Goal: Task Accomplishment & Management: Manage account settings

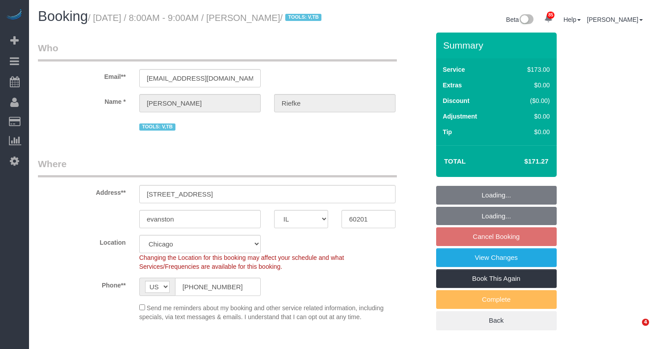
select select "IL"
select select "object:1141"
select select "2"
select select "number:1"
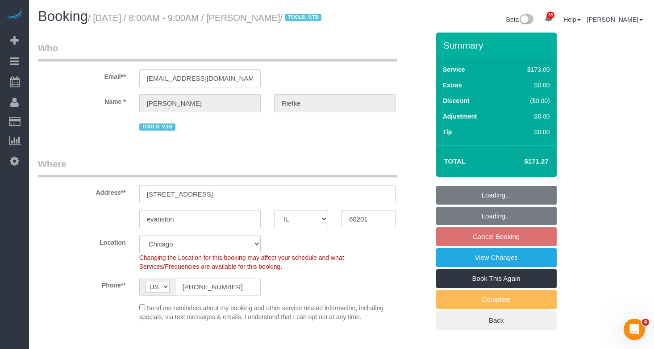
select select "number:66"
select select "number:139"
select select "spot1"
select select "2"
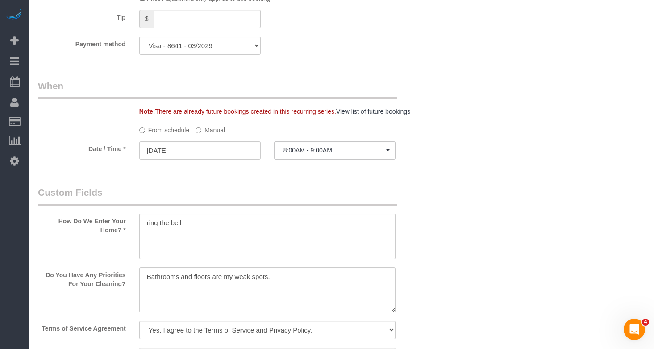
scroll to position [759, 0]
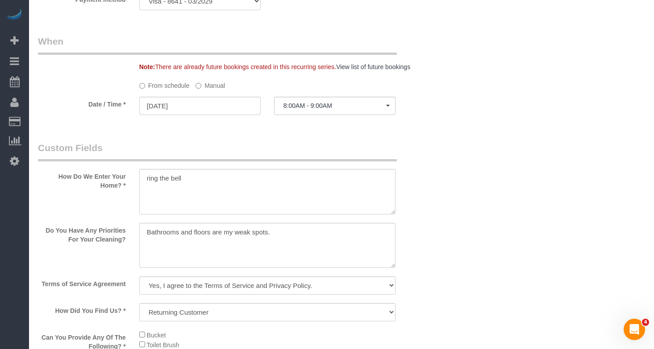
click at [220, 90] on label "Manual" at bounding box center [210, 84] width 29 height 12
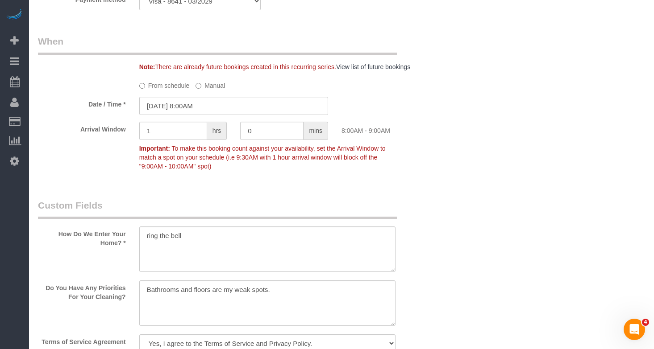
click at [215, 126] on sui-booking-spot "From schedule Manual Date / Time * 10/14/2025 8:00AM Arrival Window 1 hrs 0 min…" at bounding box center [233, 126] width 391 height 97
click at [213, 115] on input "10/14/2025 8:00AM" at bounding box center [233, 106] width 189 height 18
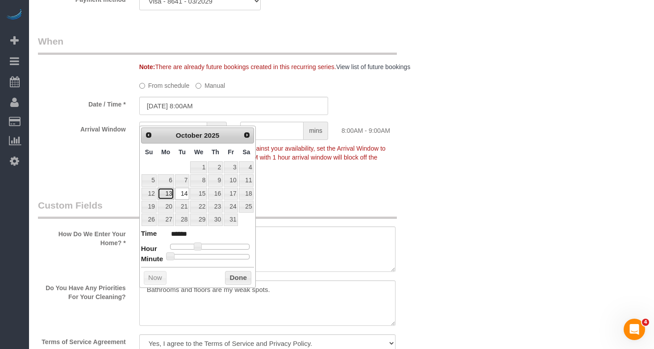
click at [169, 196] on link "13" at bounding box center [166, 194] width 17 height 12
click at [241, 280] on button "Done" at bounding box center [238, 278] width 26 height 14
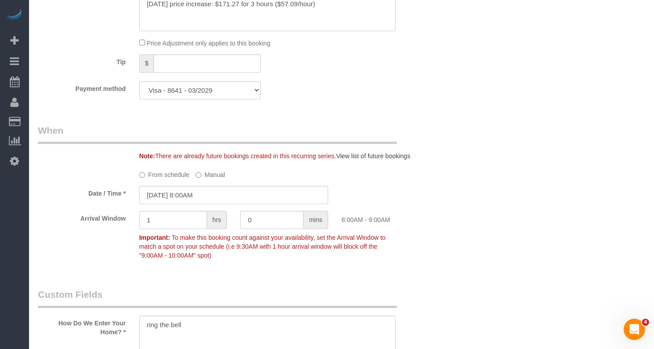
scroll to position [625, 0]
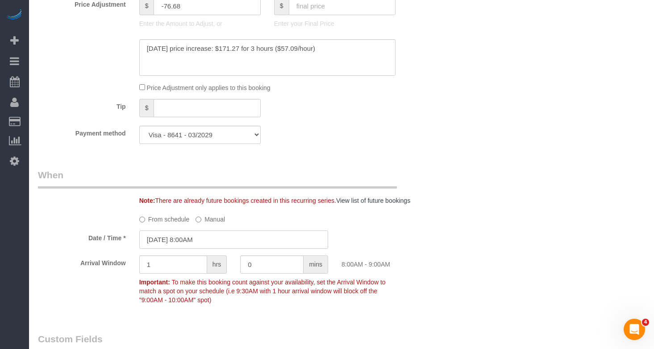
click at [191, 245] on input "10/13/2025 8:00AM" at bounding box center [233, 240] width 189 height 18
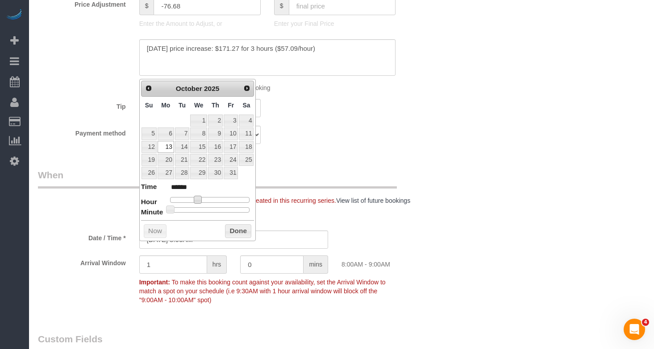
type input "10/13/2025 9:00AM"
type input "******"
drag, startPoint x: 200, startPoint y: 201, endPoint x: 205, endPoint y: 201, distance: 5.4
click at [205, 201] on span at bounding box center [201, 200] width 8 height 8
click at [239, 228] on button "Done" at bounding box center [238, 232] width 26 height 14
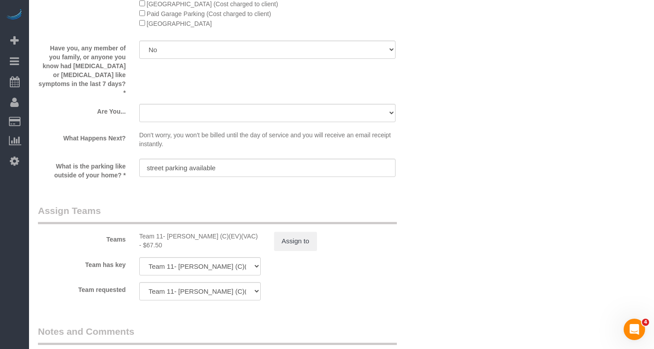
scroll to position [1473, 0]
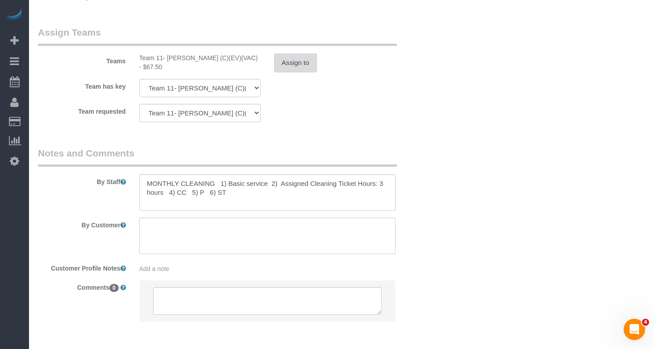
click at [294, 64] on button "Assign to" at bounding box center [295, 63] width 43 height 19
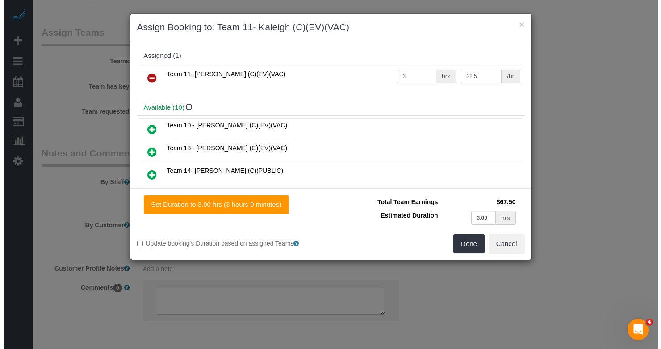
scroll to position [1472, 0]
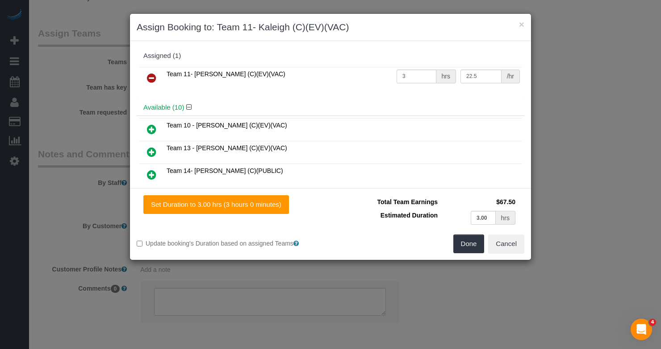
click at [154, 79] on icon at bounding box center [151, 78] width 9 height 11
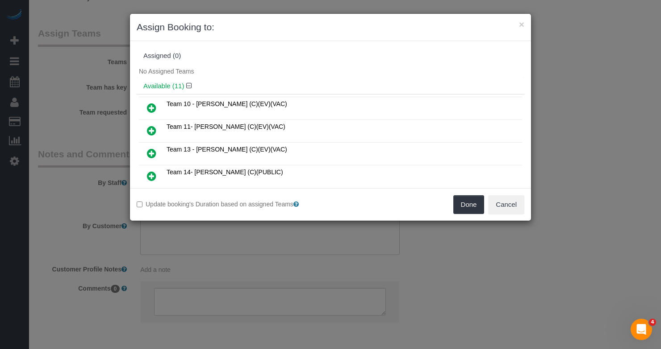
click at [149, 110] on icon at bounding box center [151, 108] width 9 height 11
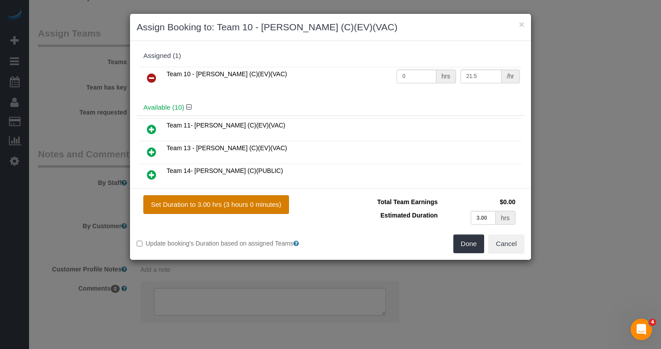
drag, startPoint x: 217, startPoint y: 204, endPoint x: 241, endPoint y: 210, distance: 25.2
click at [217, 204] on button "Set Duration to 3.00 hrs (3 hours 0 minutes)" at bounding box center [216, 205] width 146 height 19
type input "3.00"
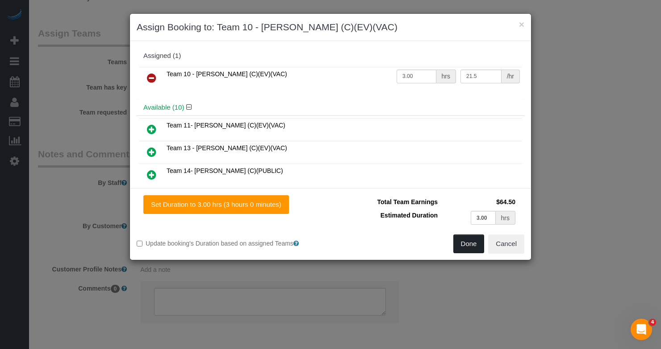
drag, startPoint x: 460, startPoint y: 240, endPoint x: 467, endPoint y: 234, distance: 9.5
click at [460, 241] on button "Done" at bounding box center [468, 244] width 31 height 19
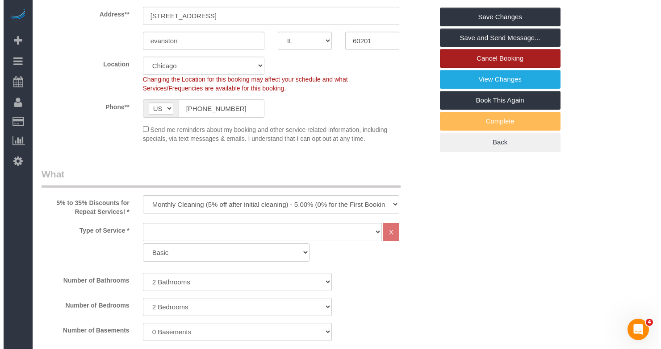
scroll to position [0, 0]
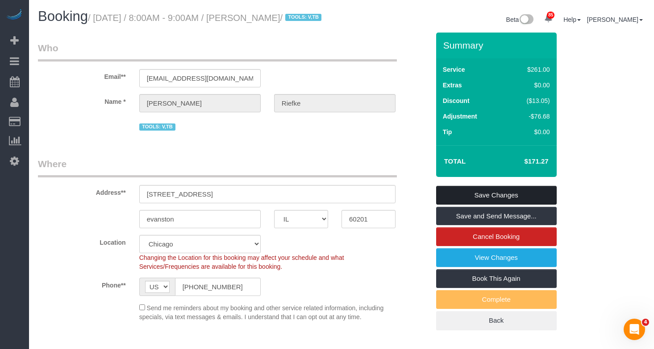
click at [512, 203] on link "Save Changes" at bounding box center [496, 195] width 121 height 19
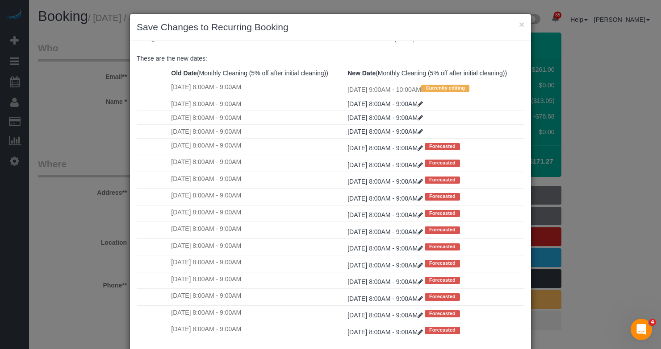
scroll to position [50, 0]
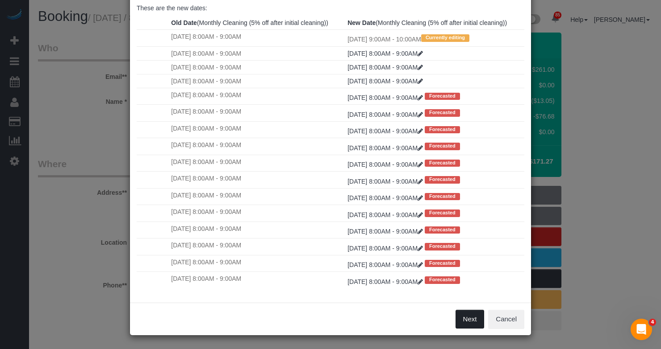
click at [468, 318] on button "Next" at bounding box center [469, 319] width 29 height 19
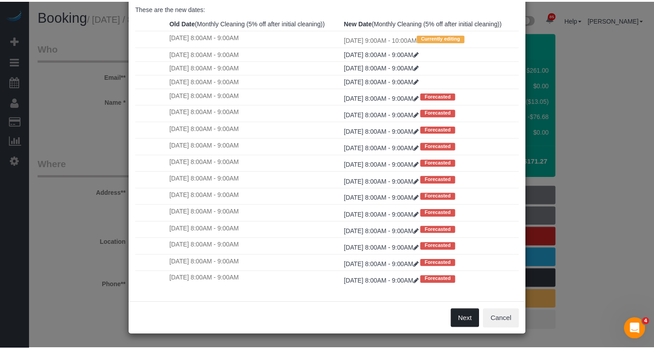
scroll to position [0, 0]
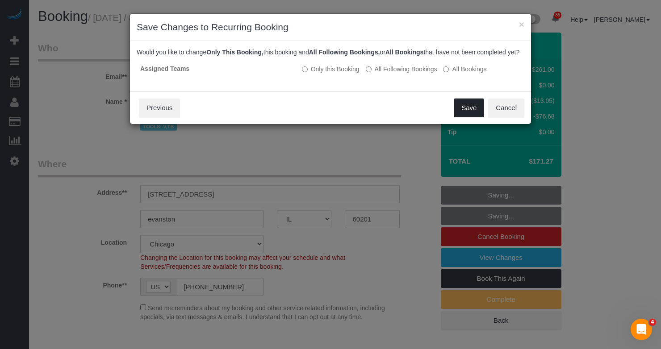
click at [468, 117] on button "Save" at bounding box center [468, 108] width 30 height 19
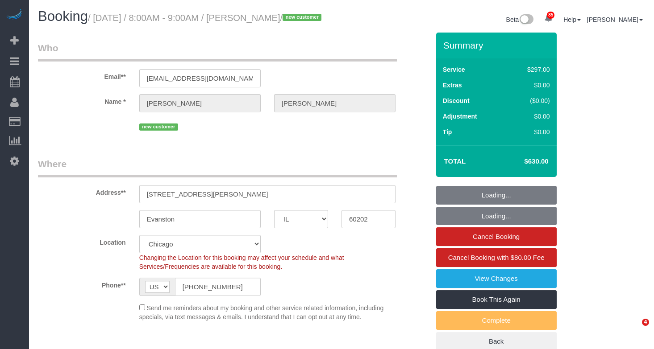
select select "IL"
select select "514"
select select "number:1"
select select "number:58"
select select "number:139"
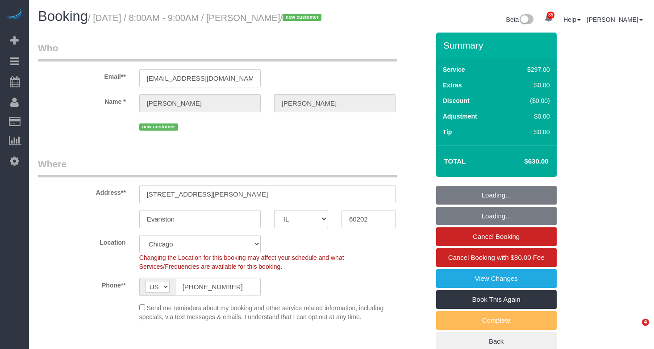
select select "number:108"
select select "object:1339"
select select "2"
select select "5"
select select "spot1"
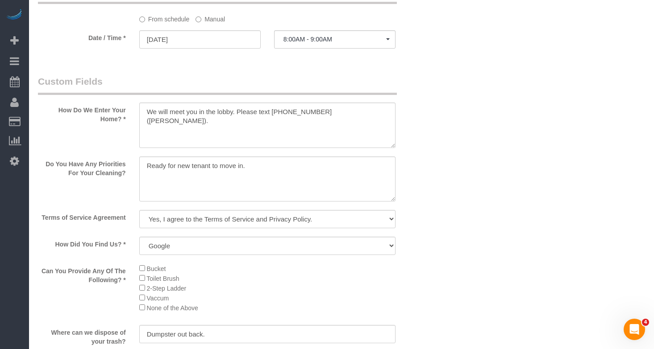
scroll to position [1115, 0]
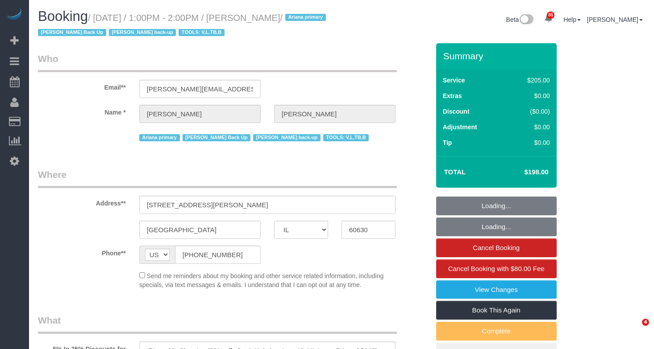
select select "IL"
select select "number:1"
select select "number:69"
select select "number:139"
select select "number:98"
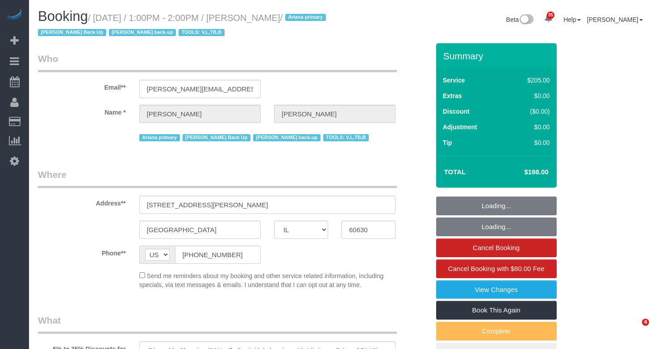
select select "number:141"
select select "number:143"
select select "object:1217"
select select "2"
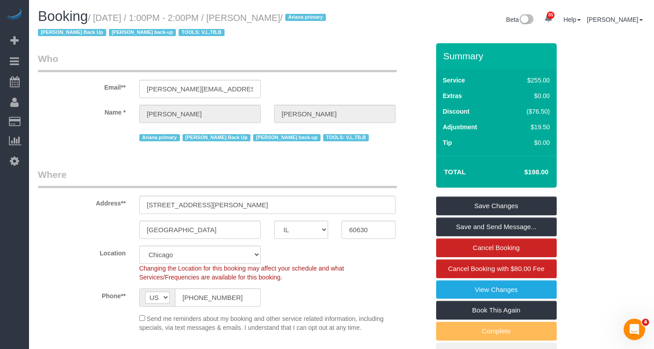
drag, startPoint x: 219, startPoint y: 175, endPoint x: 187, endPoint y: 227, distance: 61.2
click at [219, 175] on legend "Where" at bounding box center [217, 178] width 359 height 20
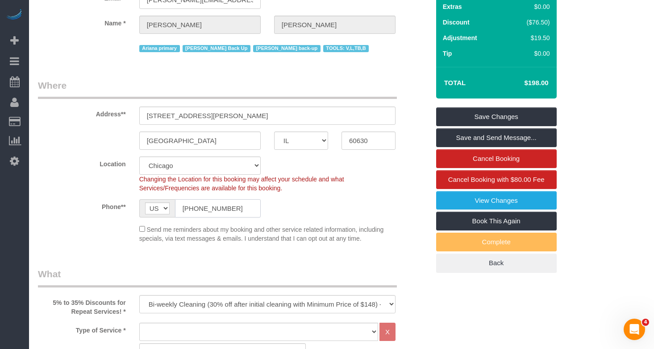
drag, startPoint x: 193, startPoint y: 207, endPoint x: 142, endPoint y: 202, distance: 50.7
click at [143, 203] on div "AF AL DZ AD AO AI AQ AG AR AM AW AU AT AZ BS BH BD BB BY BE BZ BJ BM BT BO BA B…" at bounding box center [199, 209] width 121 height 18
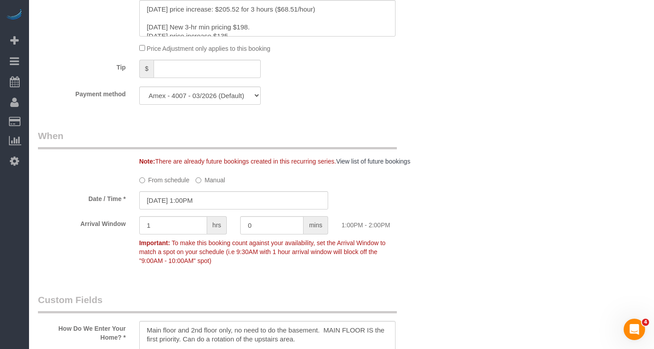
scroll to position [893, 0]
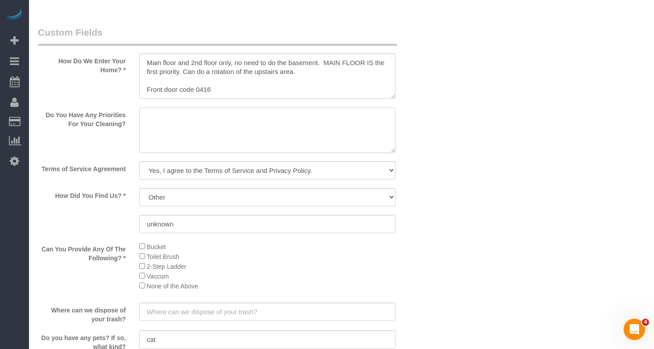
click at [262, 127] on textarea at bounding box center [267, 131] width 256 height 46
paste textarea "his priority tends to be the main floor, watch out for nose prints on the kitch…"
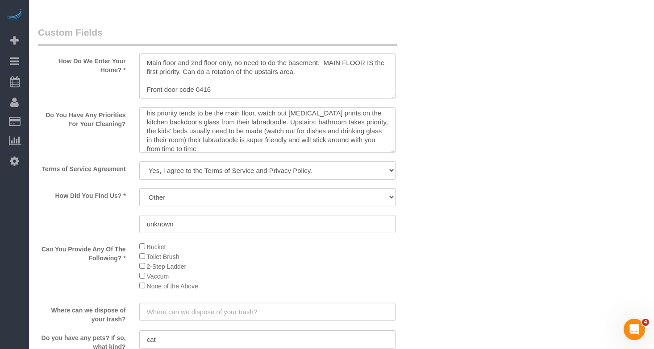
scroll to position [0, 0]
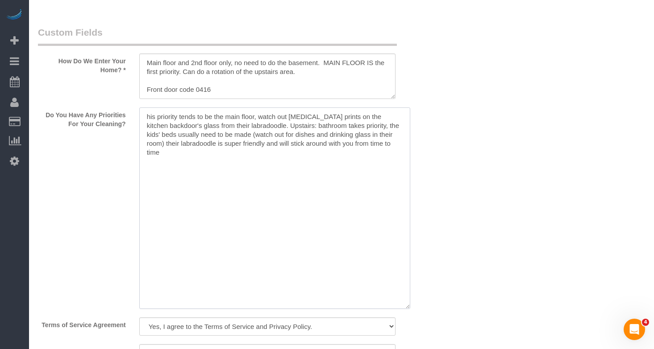
drag, startPoint x: 391, startPoint y: 151, endPoint x: 391, endPoint y: 251, distance: 100.4
click at [407, 308] on textarea at bounding box center [274, 209] width 271 height 202
drag, startPoint x: 237, startPoint y: 143, endPoint x: 196, endPoint y: 127, distance: 43.7
click at [237, 144] on textarea at bounding box center [275, 209] width 272 height 203
click at [149, 118] on textarea at bounding box center [275, 209] width 272 height 203
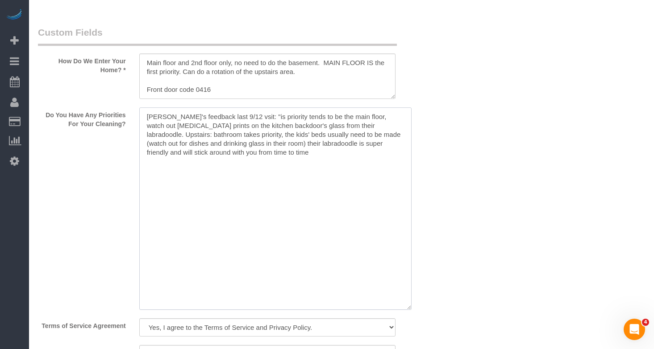
click at [220, 150] on textarea at bounding box center [275, 209] width 272 height 203
click at [251, 116] on textarea at bounding box center [275, 209] width 272 height 203
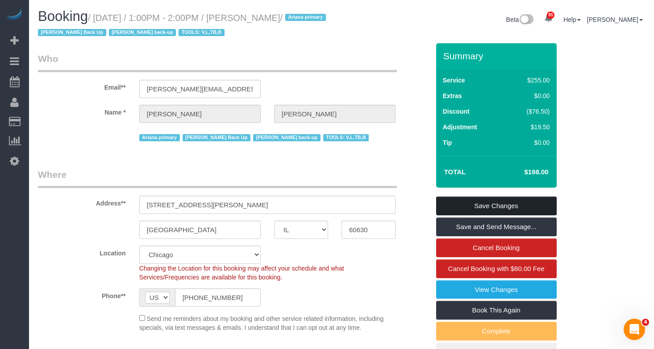
type textarea "Jannette's feedback last 9/12 visit: "His priority tends to be the main floor, …"
click at [489, 206] on link "Save Changes" at bounding box center [496, 206] width 121 height 19
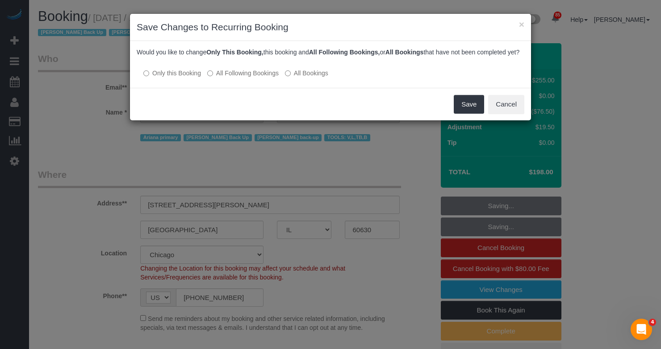
click at [234, 78] on label "All Following Bookings" at bounding box center [242, 73] width 71 height 9
click at [474, 114] on button "Save" at bounding box center [468, 104] width 30 height 19
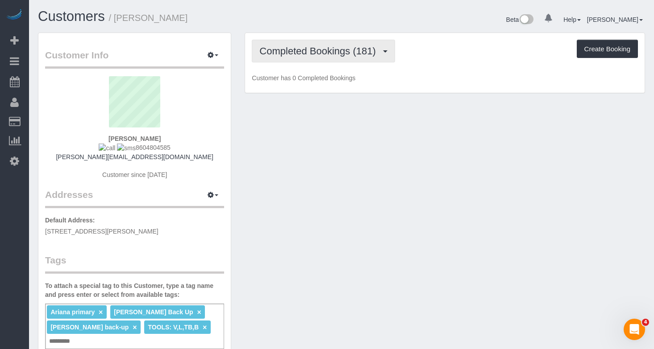
click at [302, 58] on button "Completed Bookings (181)" at bounding box center [323, 51] width 143 height 23
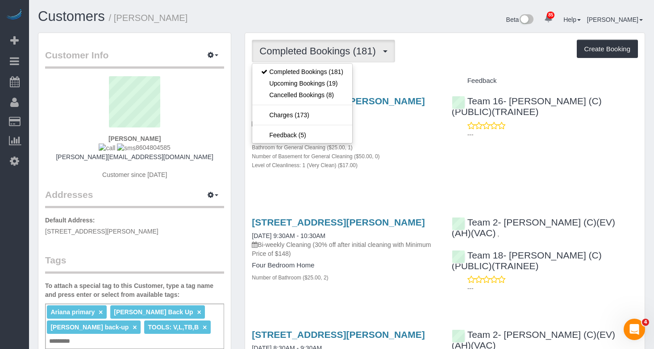
click at [342, 16] on div "Beta 85 Your Notifications You have 0 alerts × You have 1 to charge for [DATE] …" at bounding box center [496, 21] width 310 height 24
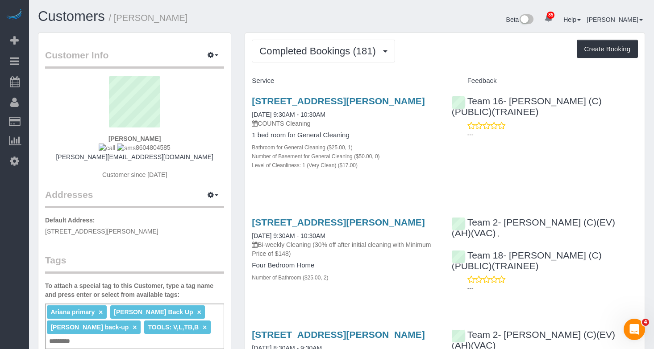
click at [357, 50] on span "Completed Bookings (181)" at bounding box center [319, 51] width 121 height 11
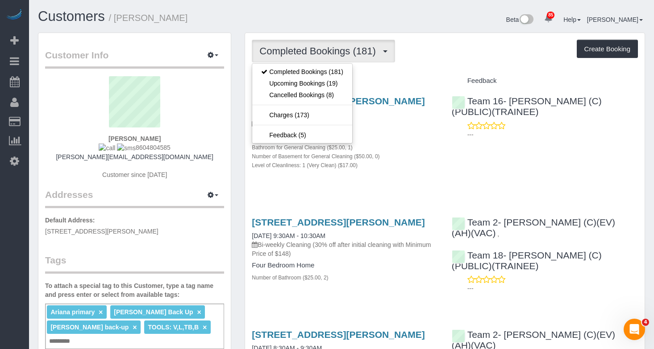
click at [421, 23] on div "Beta 85 Your Notifications You have 0 alerts × You have 1 to charge for [DATE] …" at bounding box center [496, 21] width 310 height 24
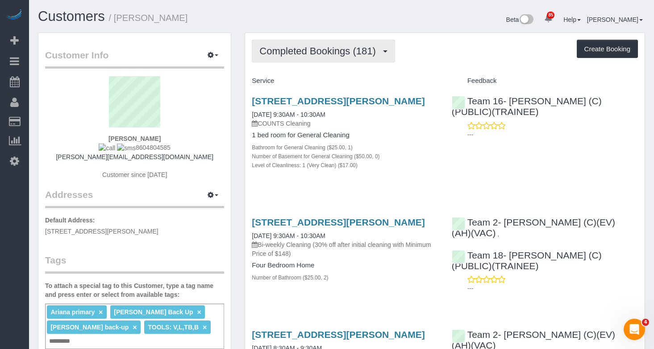
click at [348, 53] on span "Completed Bookings (181)" at bounding box center [319, 51] width 121 height 11
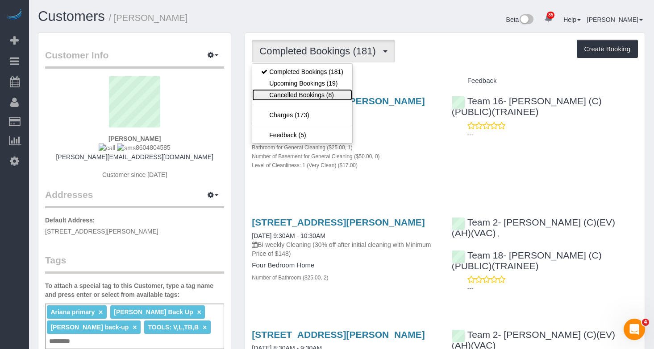
click at [339, 89] on link "Cancelled Bookings (8)" at bounding box center [302, 95] width 100 height 12
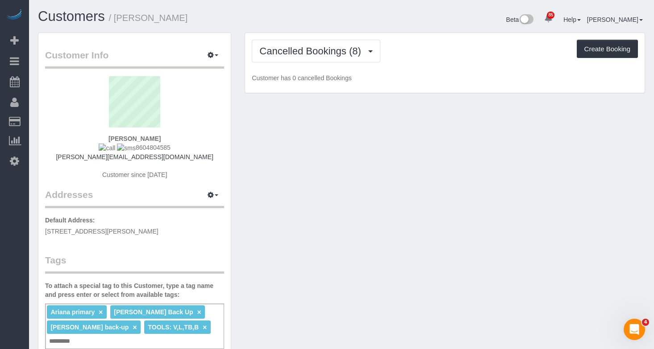
click at [339, 89] on div "Cancelled Bookings (8) Completed Bookings (181) Upcoming Bookings (19) Cancelle…" at bounding box center [444, 63] width 399 height 60
click at [337, 47] on span "Cancelled Bookings (8)" at bounding box center [312, 51] width 106 height 11
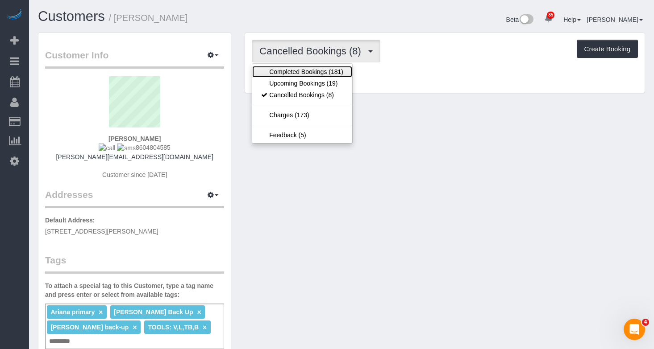
click at [337, 75] on link "Completed Bookings (181)" at bounding box center [302, 72] width 100 height 12
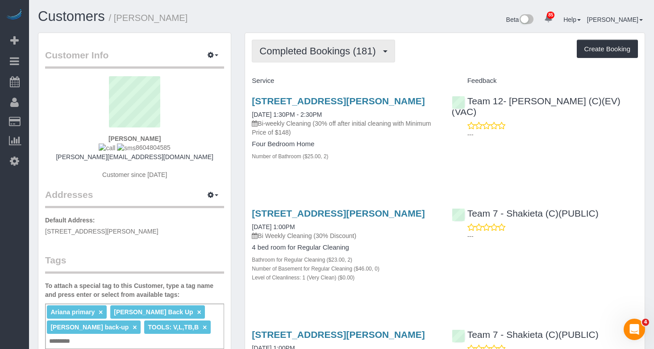
drag, startPoint x: 329, startPoint y: 51, endPoint x: 329, endPoint y: 70, distance: 19.2
click at [329, 51] on span "Completed Bookings (181)" at bounding box center [319, 51] width 121 height 11
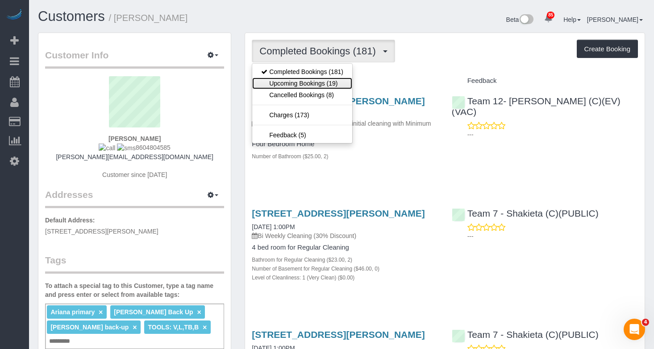
drag, startPoint x: 331, startPoint y: 83, endPoint x: 329, endPoint y: 72, distance: 11.2
click at [331, 83] on link "Upcoming Bookings (19)" at bounding box center [302, 84] width 100 height 12
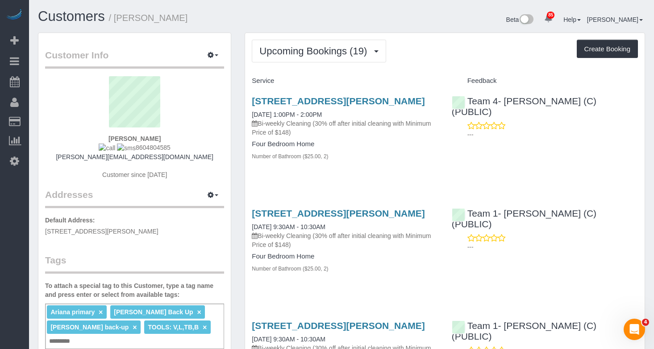
drag, startPoint x: 361, startPoint y: 29, endPoint x: 358, endPoint y: 37, distance: 8.0
click at [361, 29] on div "Beta 85 Your Notifications You have 0 alerts × You have 1 to charge for [DATE] …" at bounding box center [496, 21] width 310 height 24
click at [354, 56] on span "Upcoming Bookings (19)" at bounding box center [315, 51] width 112 height 11
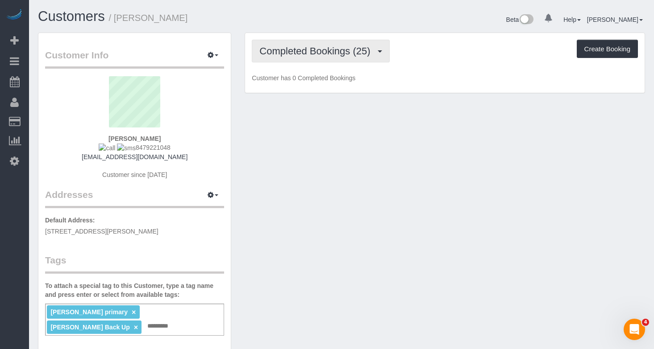
click at [339, 55] on span "Completed Bookings (25)" at bounding box center [316, 51] width 115 height 11
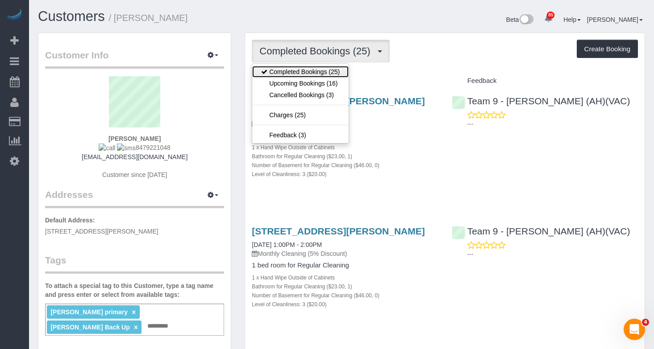
click at [323, 75] on link "Completed Bookings (25)" at bounding box center [300, 72] width 96 height 12
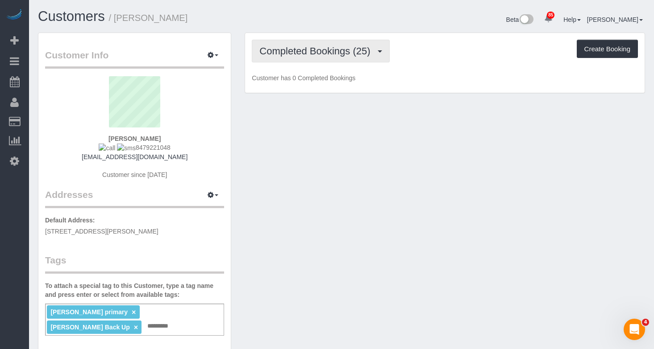
click at [330, 45] on button "Completed Bookings (25)" at bounding box center [320, 51] width 137 height 23
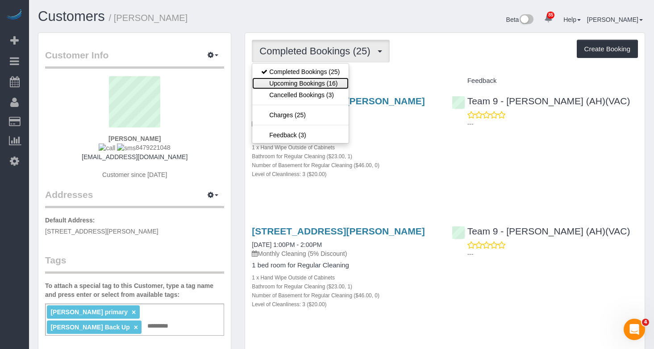
click at [319, 78] on link "Upcoming Bookings (16)" at bounding box center [300, 84] width 96 height 12
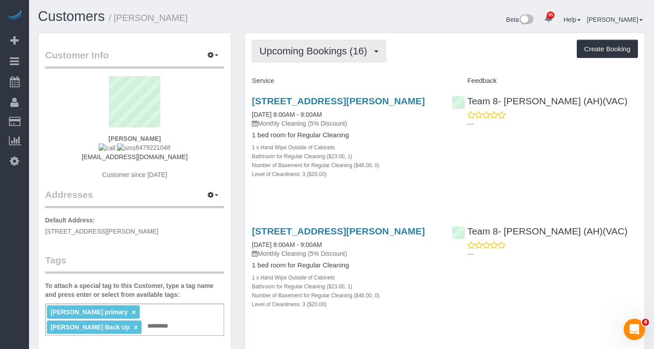
click at [356, 48] on span "Upcoming Bookings (16)" at bounding box center [315, 51] width 112 height 11
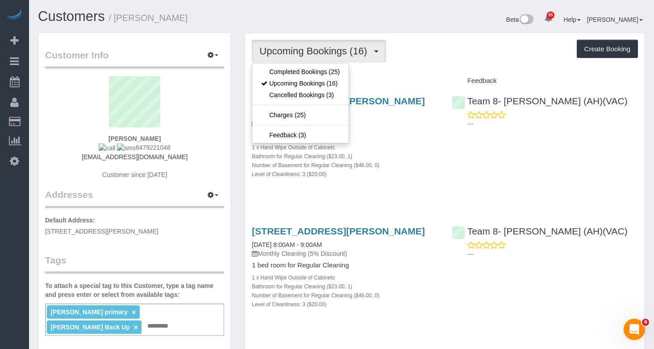
click at [393, 12] on div "Beta 85 Your Notifications You have 0 alerts × You have 1 to charge for [DATE] …" at bounding box center [496, 21] width 310 height 24
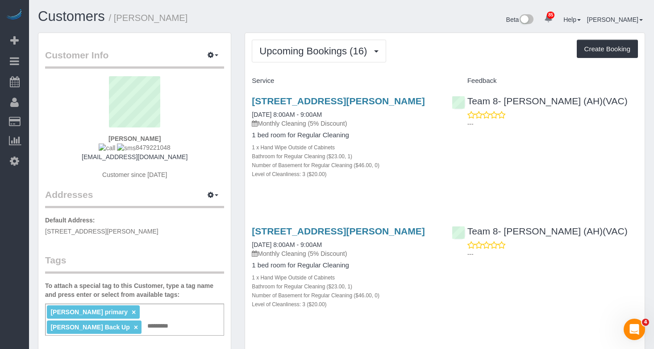
click at [308, 41] on button "Upcoming Bookings (16)" at bounding box center [319, 51] width 134 height 23
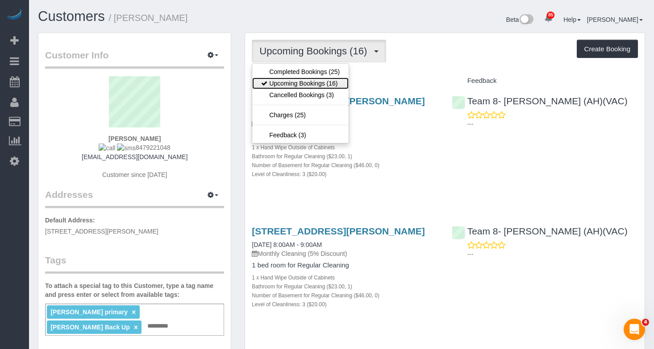
drag, startPoint x: 296, startPoint y: 80, endPoint x: 292, endPoint y: 52, distance: 28.0
click at [296, 80] on link "Upcoming Bookings (16)" at bounding box center [300, 84] width 96 height 12
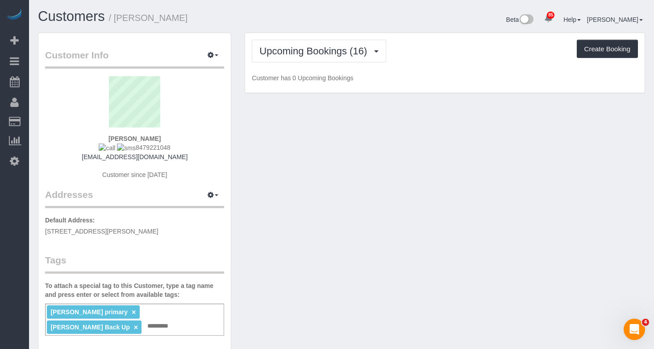
click at [292, 29] on div "Customers / [PERSON_NAME] Beta 85 Your Notifications You have 0 alerts × You ha…" at bounding box center [341, 21] width 620 height 24
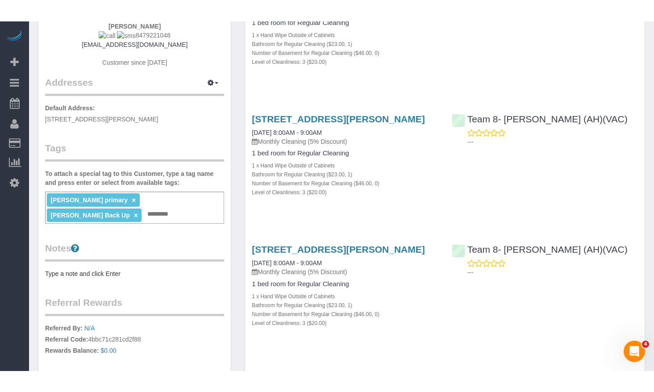
scroll to position [179, 0]
